Goal: Obtain resource: Obtain resource

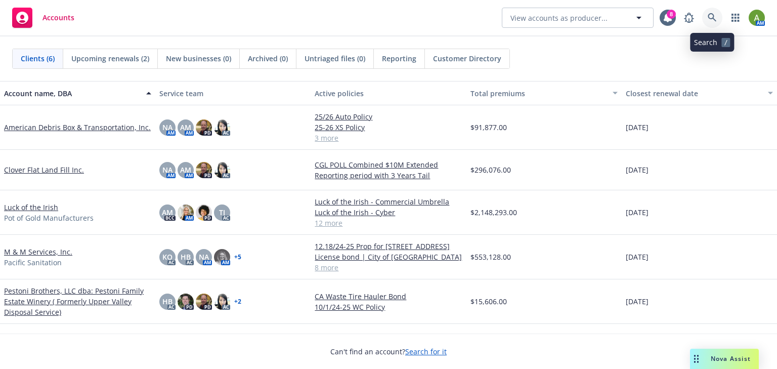
click at [715, 20] on icon at bounding box center [711, 17] width 9 height 9
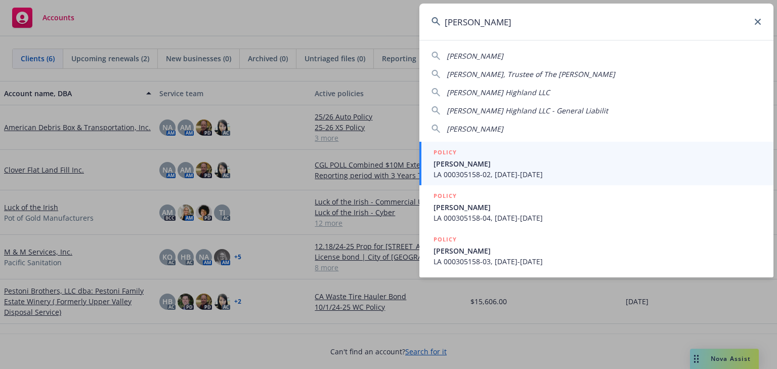
click at [541, 93] on span "Gregory J. Pestoni Highland LLC" at bounding box center [497, 92] width 103 height 10
type input "Gregory J. Pestoni Highland LLC"
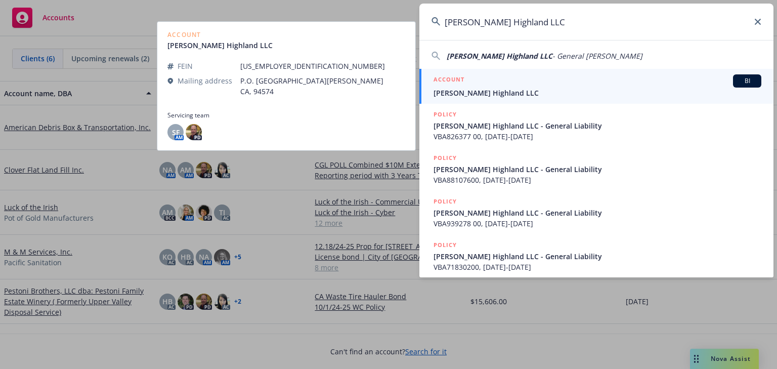
click at [519, 90] on span "Gregory J. Pestoni Highland LLC" at bounding box center [597, 92] width 328 height 11
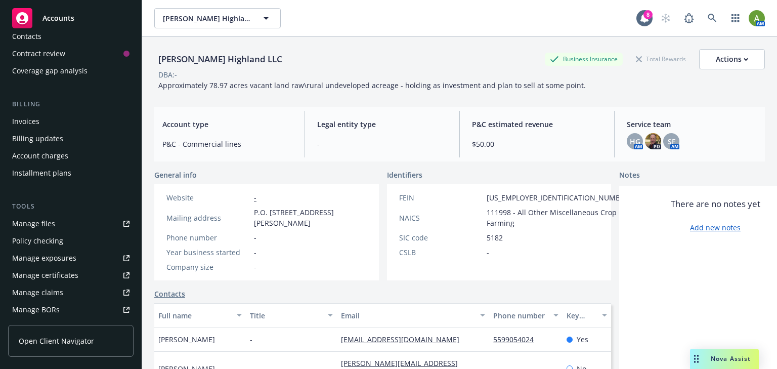
scroll to position [121, 0]
click at [30, 223] on div "Manage files" at bounding box center [33, 221] width 43 height 16
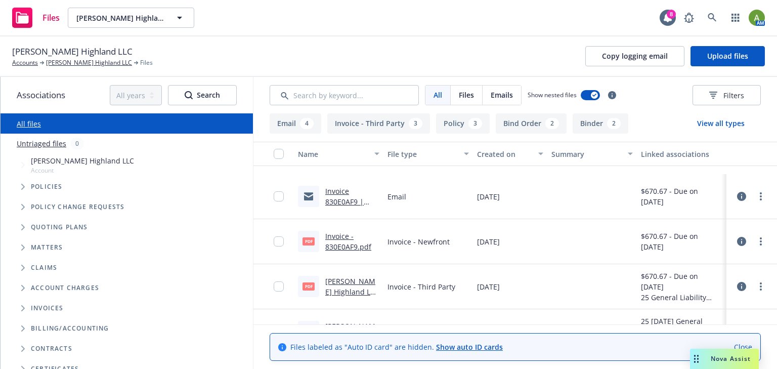
scroll to position [81, 0]
click at [281, 243] on input "checkbox" at bounding box center [279, 242] width 10 height 10
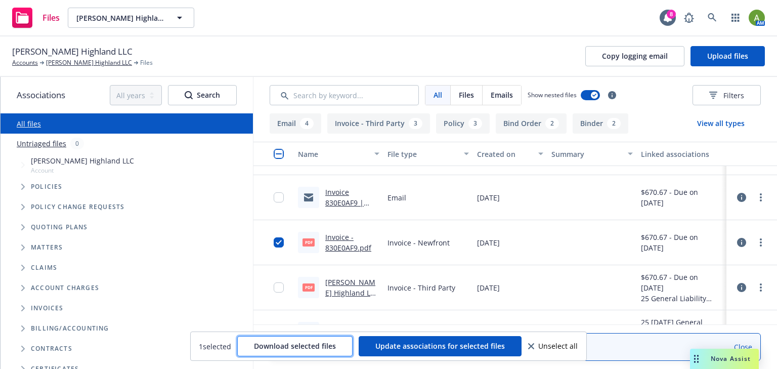
click at [281, 348] on span "Download selected files" at bounding box center [295, 346] width 82 height 10
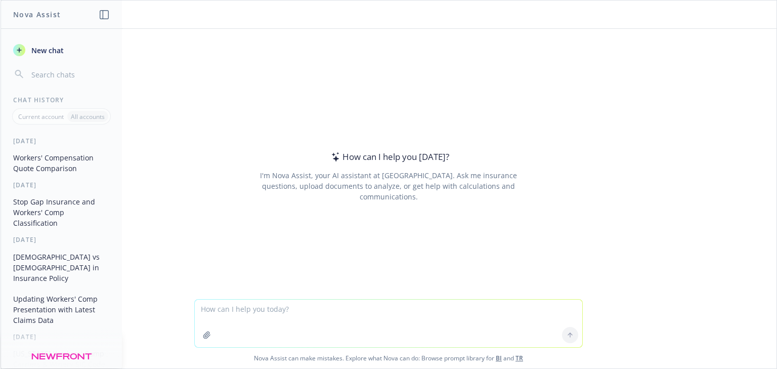
click at [83, 160] on button "Workers' Compensation Quote Comparison" at bounding box center [61, 162] width 105 height 27
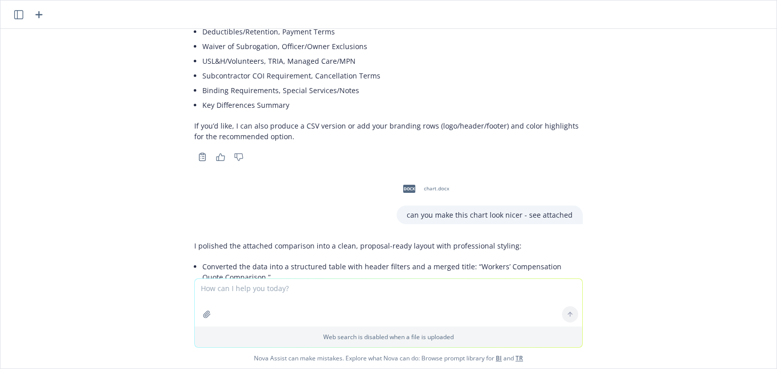
scroll to position [1948, 0]
click at [413, 185] on span "docx" at bounding box center [409, 189] width 12 height 8
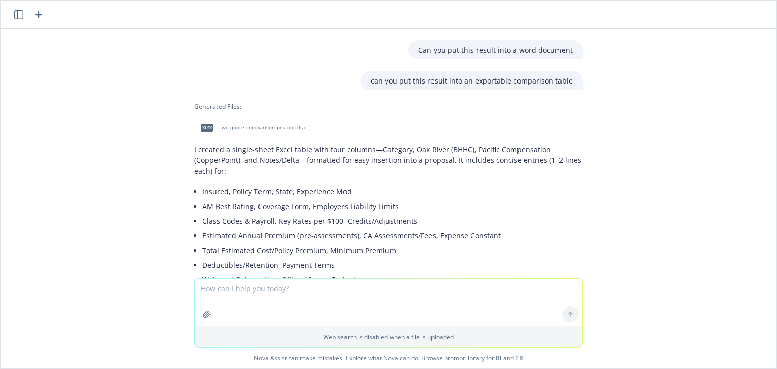
scroll to position [1706, 0]
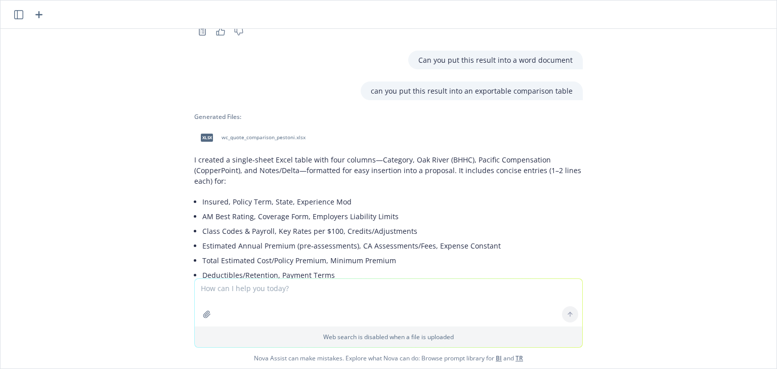
click at [275, 134] on span "wc_quote_comparison_pestoni.xlsx" at bounding box center [263, 137] width 84 height 7
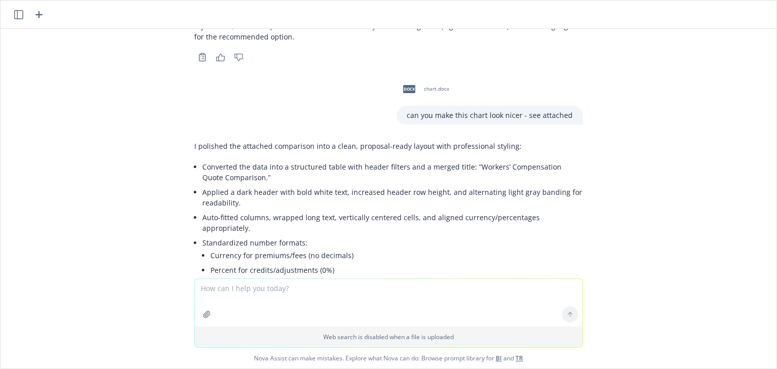
scroll to position [1867, 0]
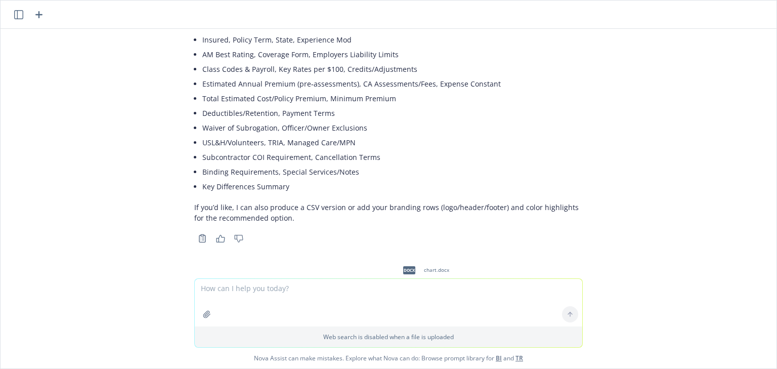
click at [16, 18] on icon "button" at bounding box center [18, 14] width 9 height 9
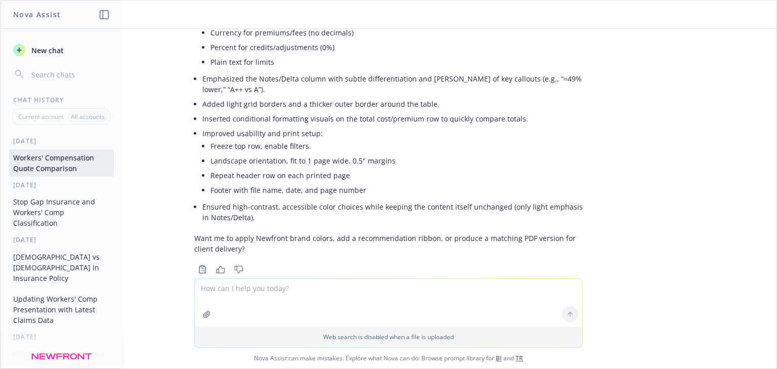
scroll to position [2272, 0]
click at [44, 54] on span "New chat" at bounding box center [46, 50] width 34 height 11
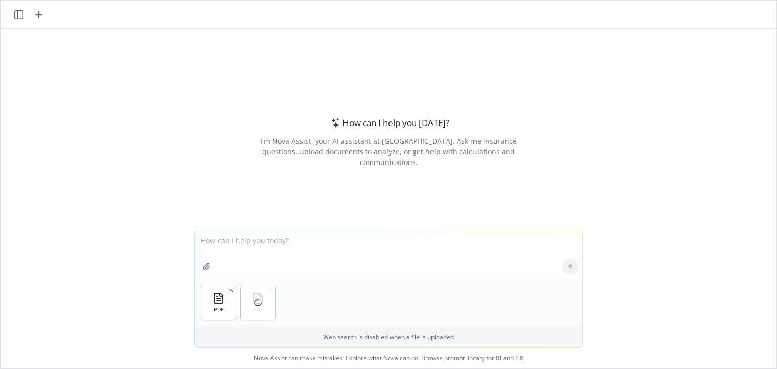
click at [245, 244] on textarea at bounding box center [388, 255] width 387 height 48
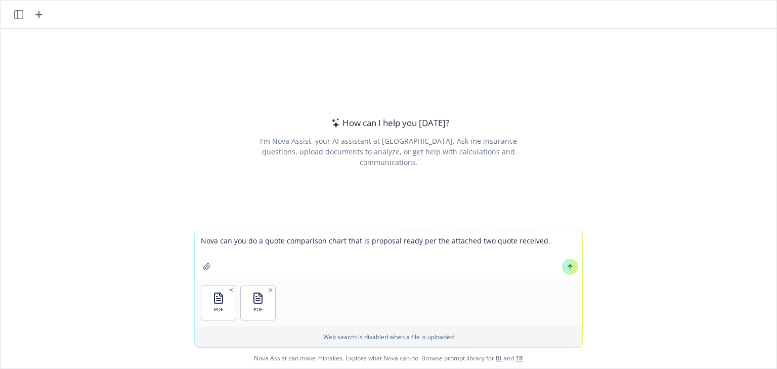
type textarea "Nova can you do a quote comparison chart that is proposal ready per the attache…"
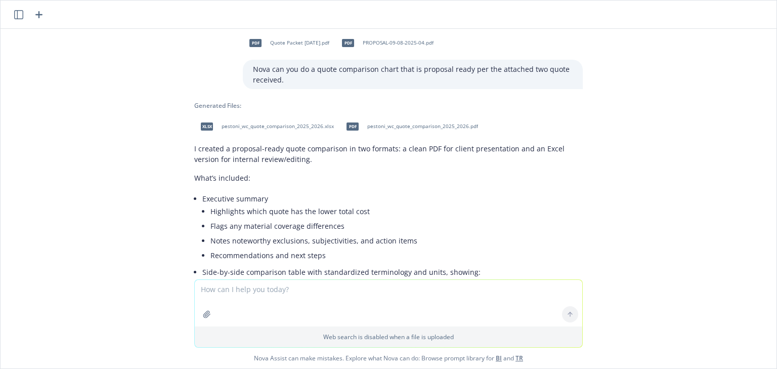
scroll to position [0, 0]
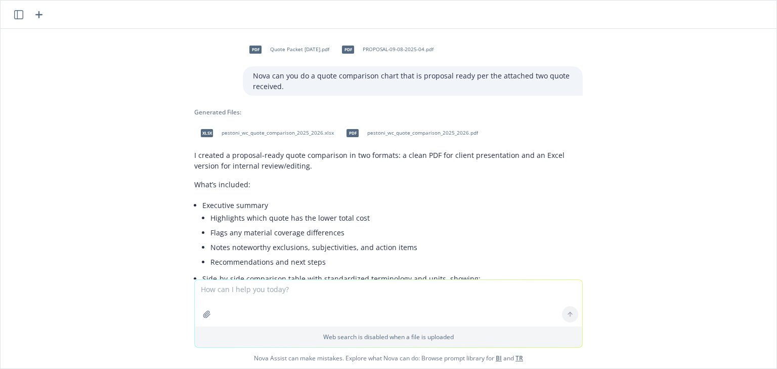
click at [382, 131] on span "pestoni_wc_quote_comparison_2025_2026.pdf" at bounding box center [422, 132] width 111 height 7
click at [233, 134] on span "pestoni_wc_quote_comparison_2025_2026.xlsx" at bounding box center [277, 132] width 112 height 7
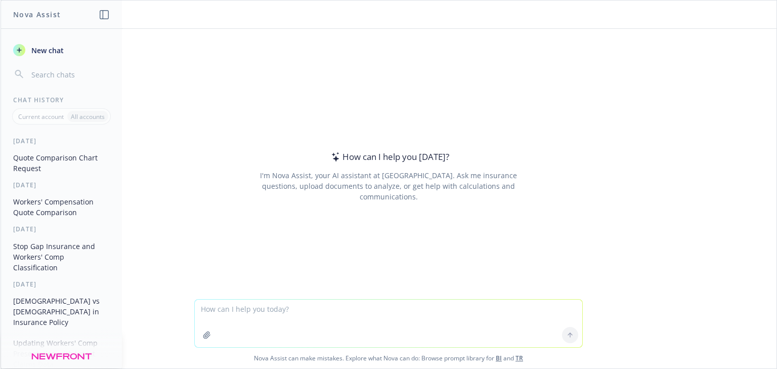
click at [56, 166] on button "Quote Comparison Chart Request" at bounding box center [61, 162] width 105 height 27
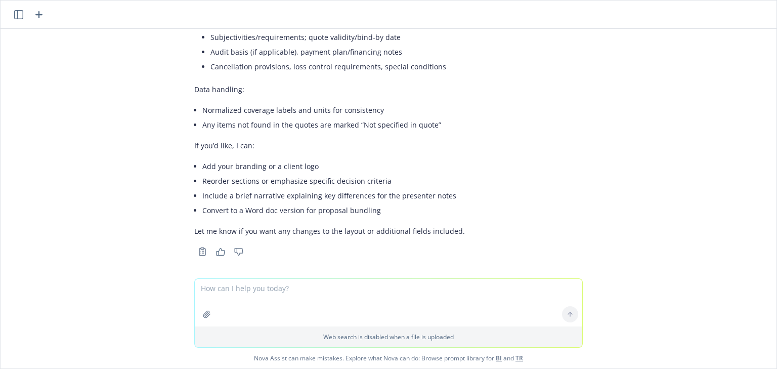
scroll to position [346, 0]
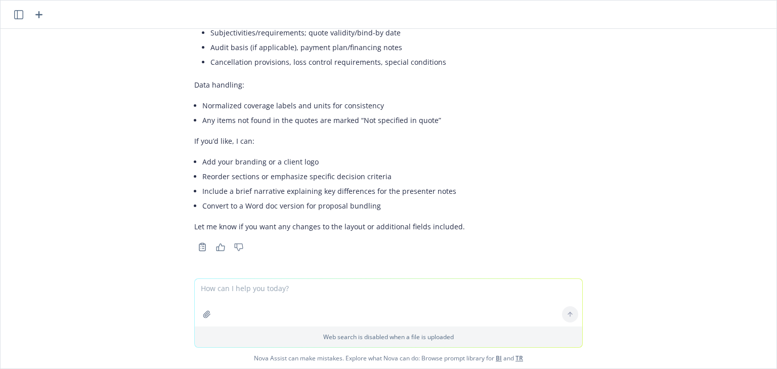
click at [284, 299] on textarea at bounding box center [388, 303] width 387 height 48
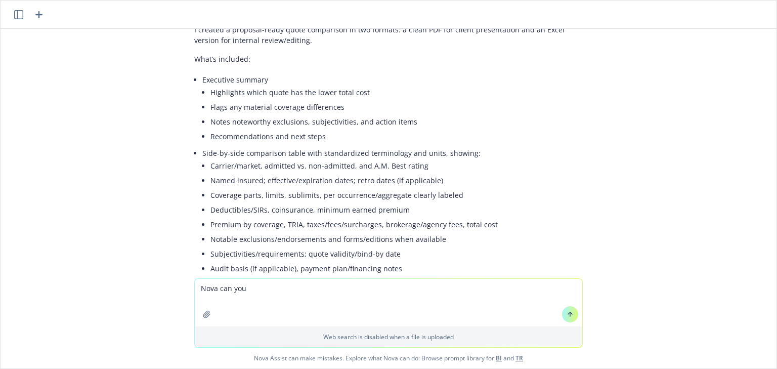
scroll to position [144, 0]
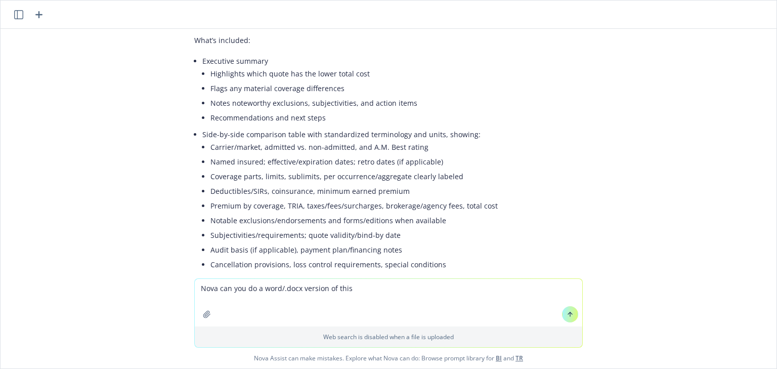
type textarea "Nova can you do a word/.docx version of this"
click at [570, 316] on button at bounding box center [570, 314] width 16 height 16
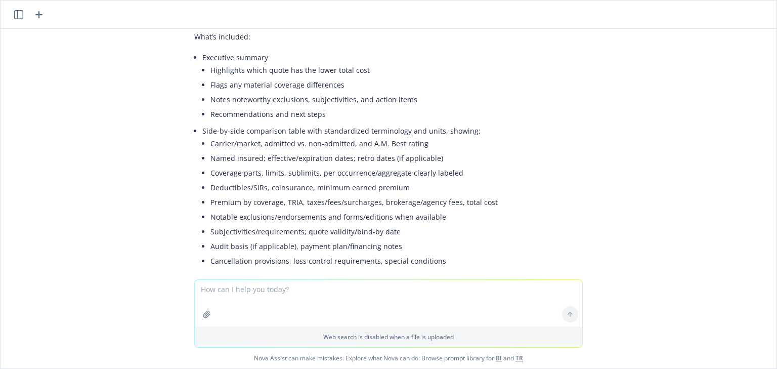
scroll to position [243, 0]
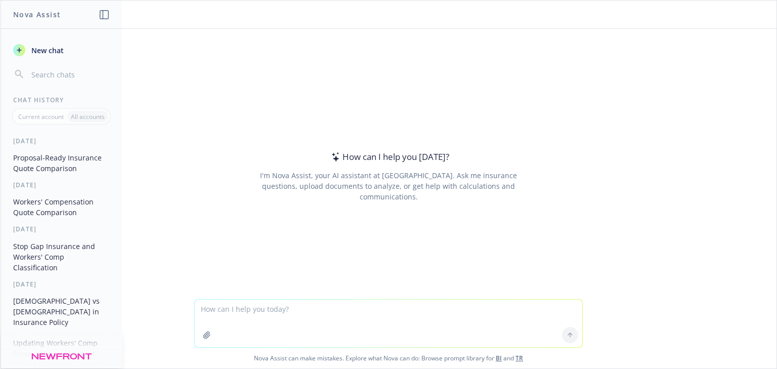
click at [57, 155] on button "Proposal-Ready Insurance Quote Comparison" at bounding box center [61, 162] width 105 height 27
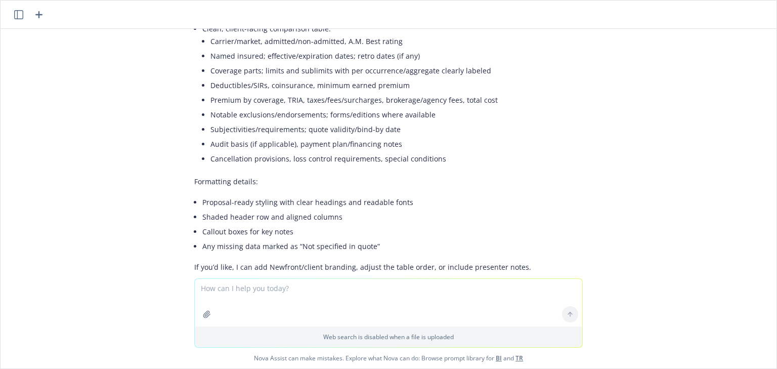
scroll to position [777, 0]
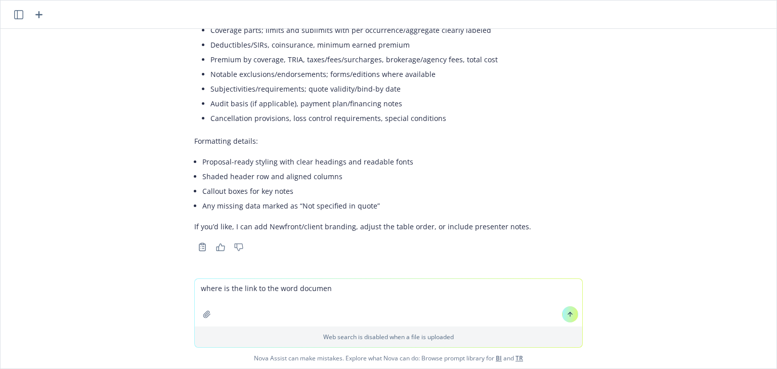
type textarea "where is the link to the word document"
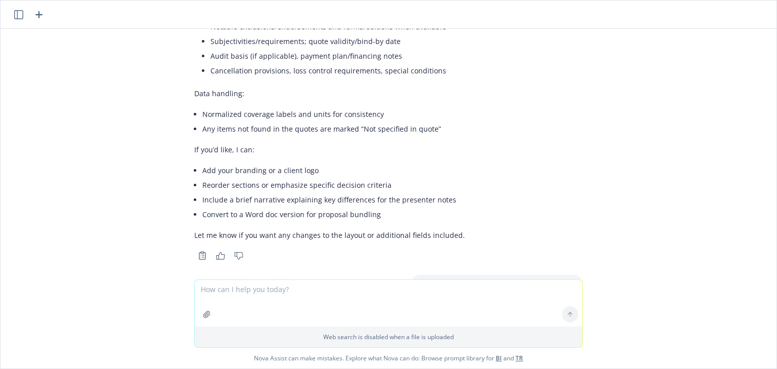
scroll to position [404, 0]
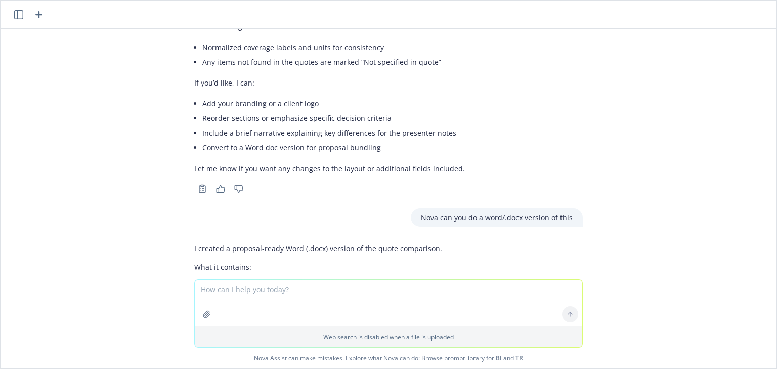
click at [295, 288] on textarea at bounding box center [388, 303] width 387 height 47
type textarea "I don't see the word document"
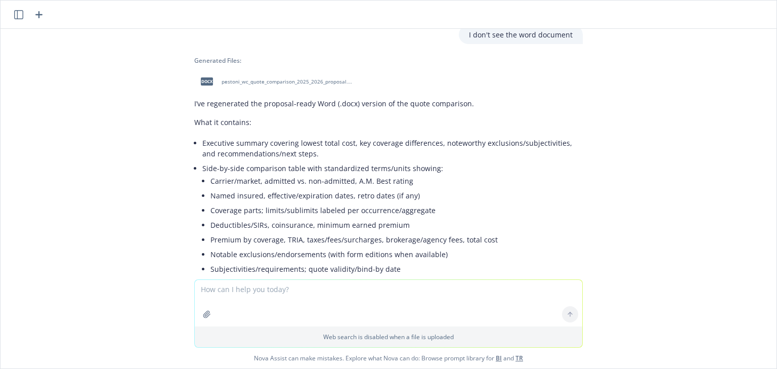
scroll to position [1130, 0]
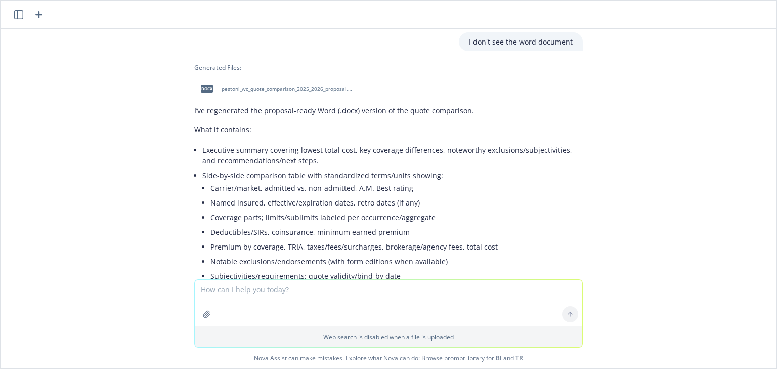
click at [236, 84] on div "docx pestoni_wc_quote_comparison_2025_2026_proposal.docx" at bounding box center [275, 88] width 162 height 25
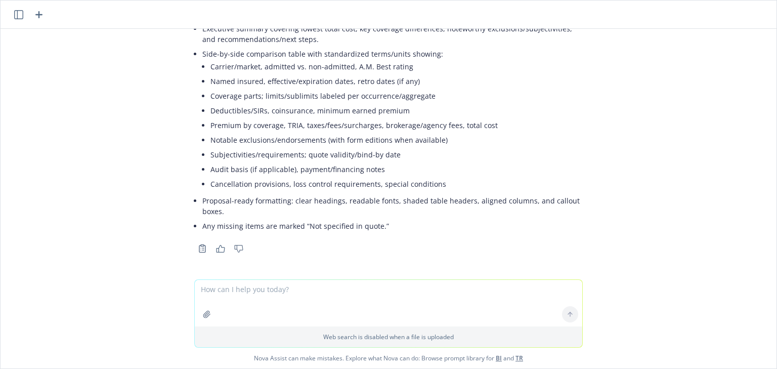
scroll to position [1252, 0]
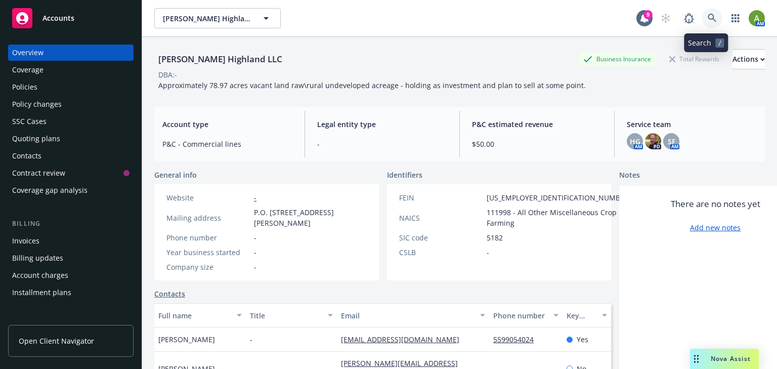
click at [708, 18] on icon at bounding box center [711, 18] width 9 height 9
click at [51, 17] on span "Accounts" at bounding box center [58, 18] width 32 height 8
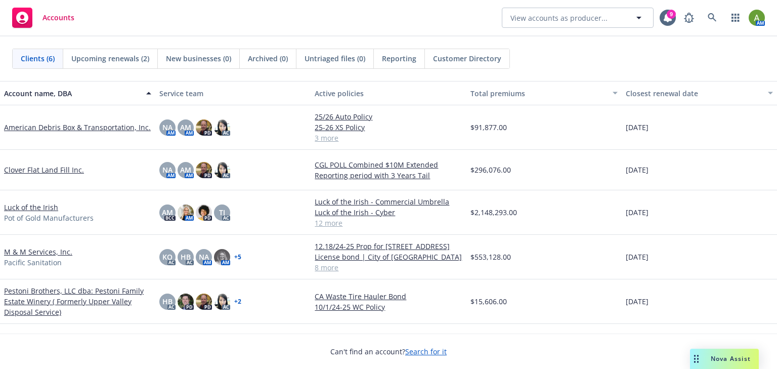
click at [40, 298] on link "Pestoni Brothers, LLC dba: Pestoni Family Estate Winery ( Formerly Upper Valley…" at bounding box center [77, 301] width 147 height 32
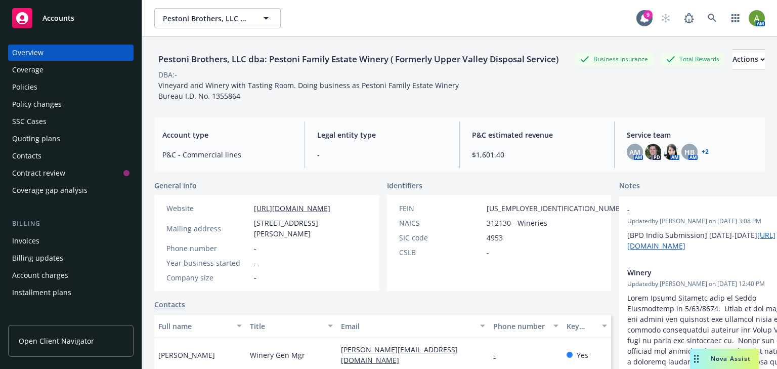
click at [731, 360] on span "Nova Assist" at bounding box center [730, 358] width 40 height 9
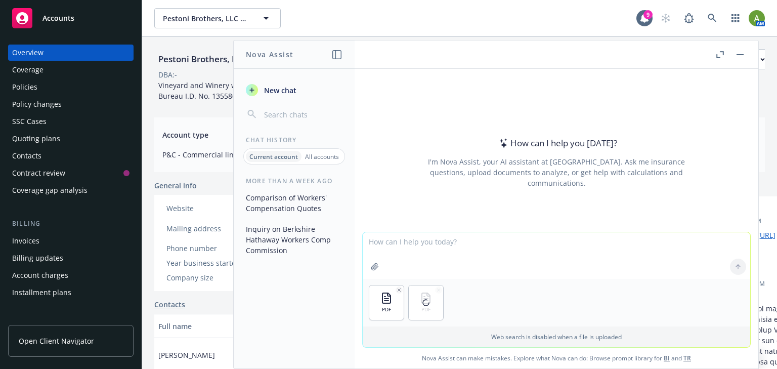
click at [407, 244] on textarea at bounding box center [555, 255] width 387 height 47
type textarea "M"
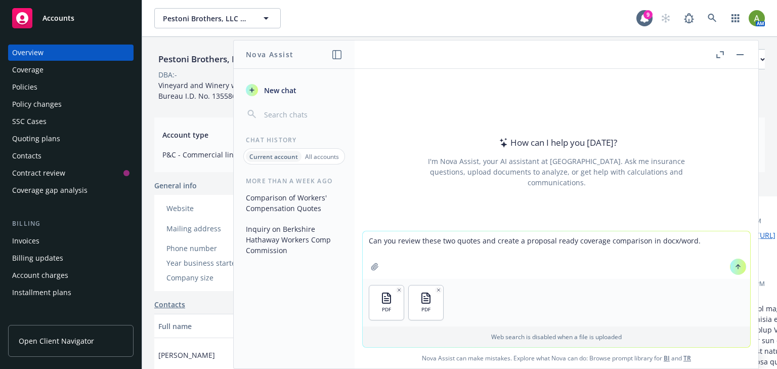
click at [513, 241] on textarea "Can you review these two quotes and create a proposal ready coverage comparison…" at bounding box center [555, 255] width 387 height 48
drag, startPoint x: 552, startPoint y: 239, endPoint x: 643, endPoint y: 236, distance: 90.6
click at [643, 236] on textarea "Can you review these two quotes and create docx/word document a proposal ready …" at bounding box center [555, 255] width 387 height 48
drag, startPoint x: 625, startPoint y: 241, endPoint x: 690, endPoint y: 242, distance: 64.7
click at [690, 242] on textarea "Can you review these two quotes and create docx/word coverage comparison in doc…" at bounding box center [555, 255] width 387 height 48
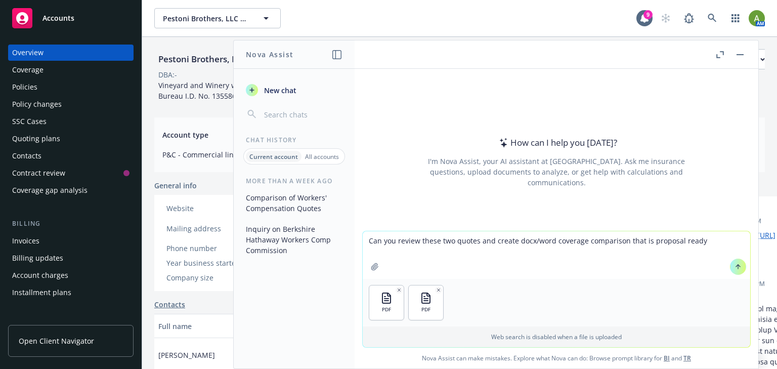
type textarea "Can you review these two quotes and create docx/word coverage comparison that i…"
